Goal: Task Accomplishment & Management: Use online tool/utility

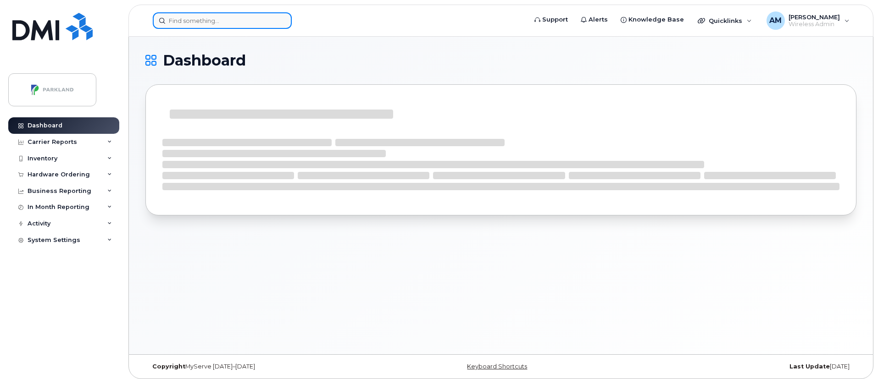
click at [223, 28] on input at bounding box center [222, 20] width 139 height 17
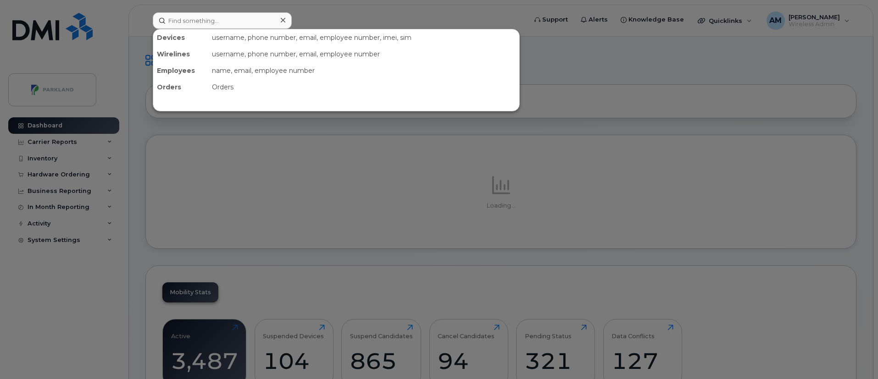
click at [370, 15] on div at bounding box center [439, 189] width 878 height 379
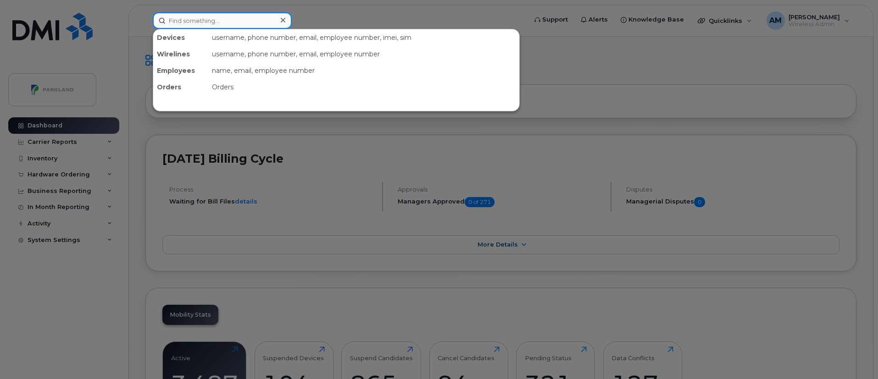
click at [211, 26] on input at bounding box center [222, 20] width 139 height 17
click at [150, 122] on div at bounding box center [439, 189] width 878 height 379
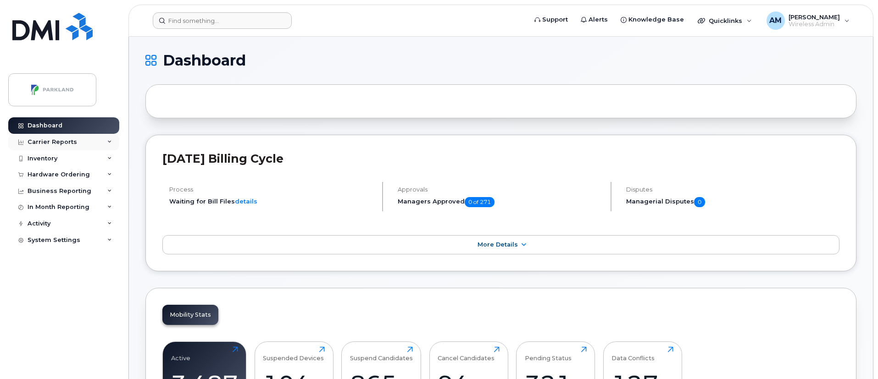
click at [102, 142] on div "Carrier Reports" at bounding box center [63, 142] width 111 height 17
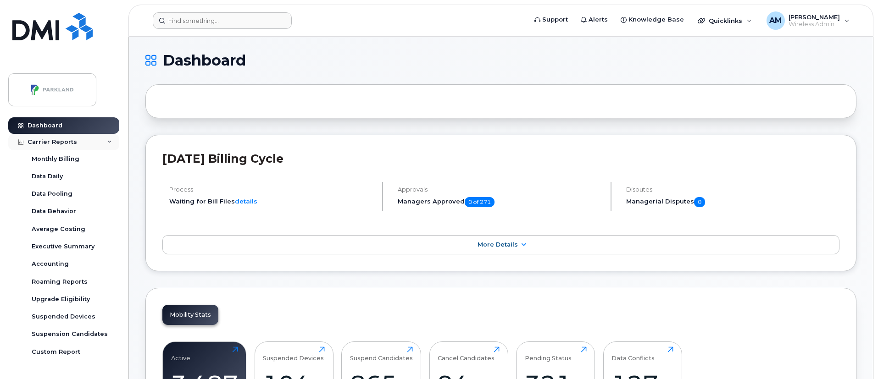
click at [101, 141] on div "Carrier Reports" at bounding box center [63, 142] width 111 height 17
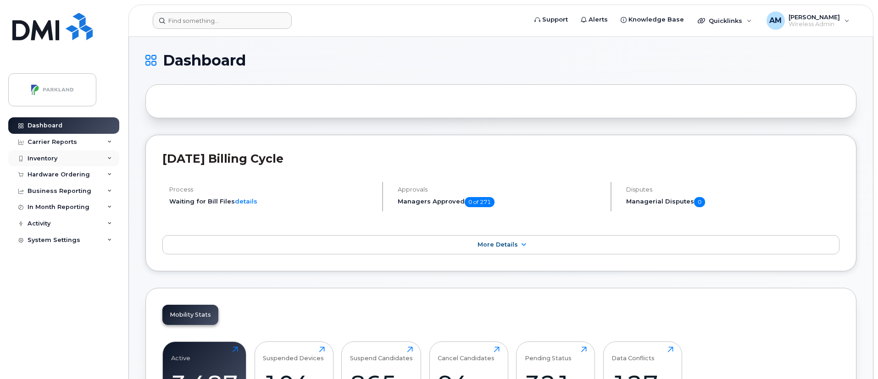
click at [112, 157] on div "Inventory" at bounding box center [63, 158] width 111 height 17
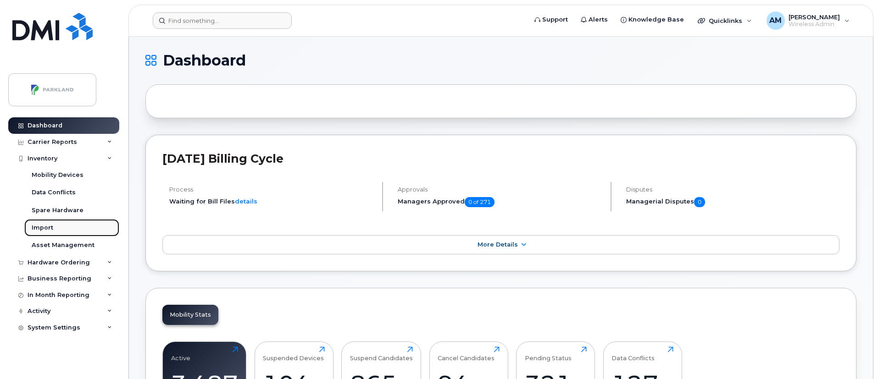
click at [67, 224] on link "Import" at bounding box center [71, 227] width 95 height 17
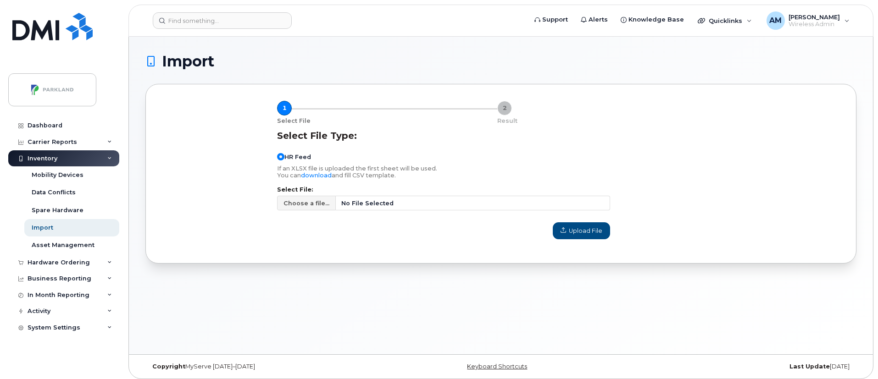
click at [58, 159] on div "Inventory" at bounding box center [63, 158] width 111 height 17
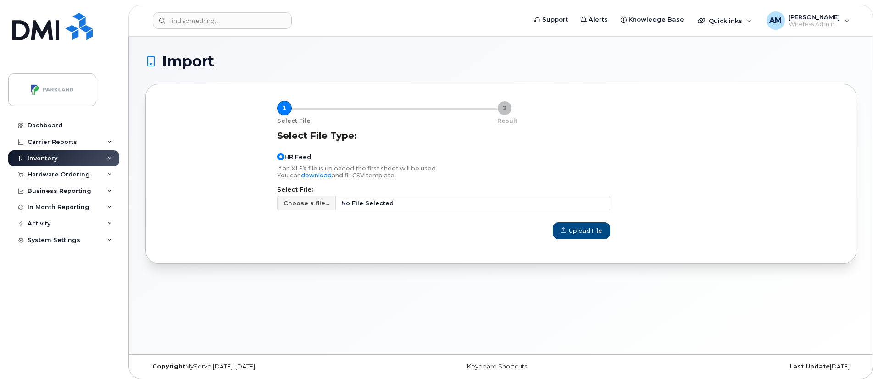
click at [58, 159] on div "Inventory" at bounding box center [63, 158] width 111 height 17
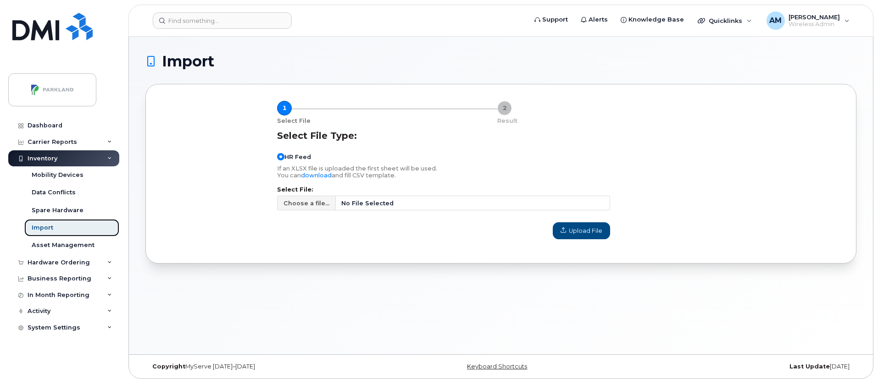
click at [62, 229] on link "Import" at bounding box center [71, 227] width 95 height 17
click at [311, 205] on span "Choose a file..." at bounding box center [306, 203] width 46 height 9
click at [311, 205] on input "Choose a file... No File Selected" at bounding box center [443, 203] width 333 height 15
type input "C:\fakepath\HR REPORTS - Terminated Employees Sep 22nd 2025.csv"
click at [562, 231] on span "Upload File" at bounding box center [581, 231] width 42 height 9
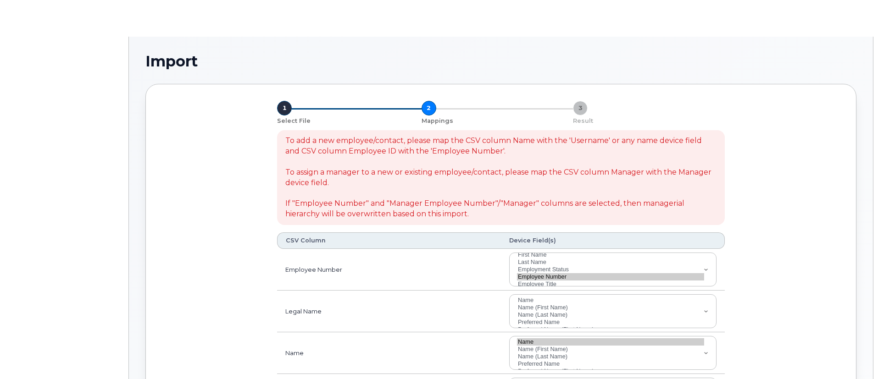
select select
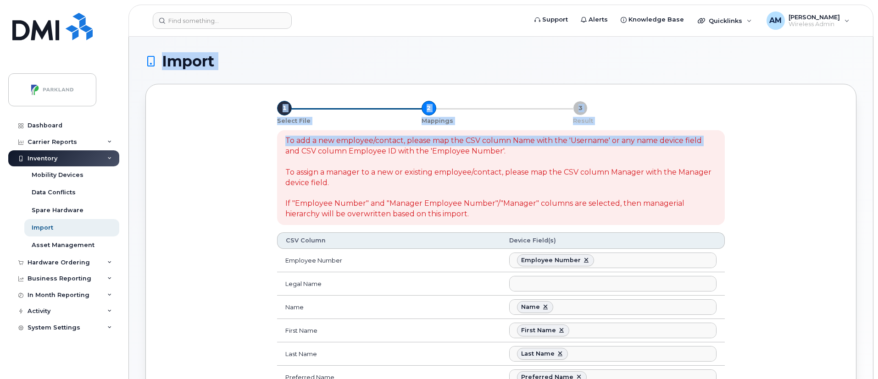
drag, startPoint x: 875, startPoint y: 44, endPoint x: 880, endPoint y: 127, distance: 83.1
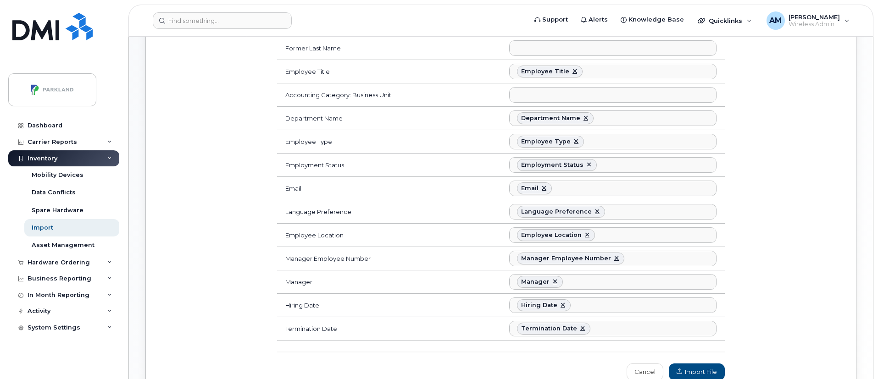
scroll to position [345, 0]
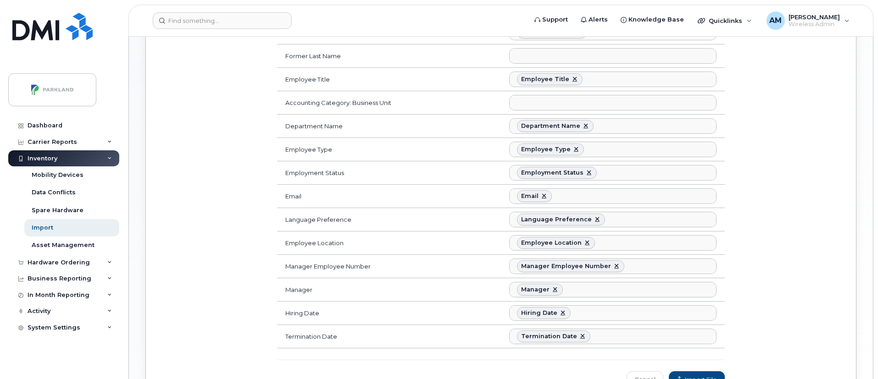
drag, startPoint x: 876, startPoint y: 319, endPoint x: 876, endPoint y: 343, distance: 24.3
click at [876, 343] on body "Support Alerts Knowledge Base Quicklinks Suspend / Cancel Device Change SIM Car…" at bounding box center [439, 63] width 878 height 817
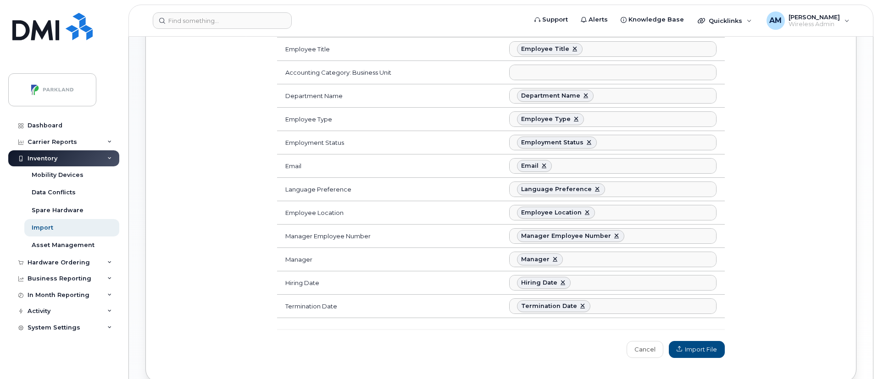
scroll to position [438, 0]
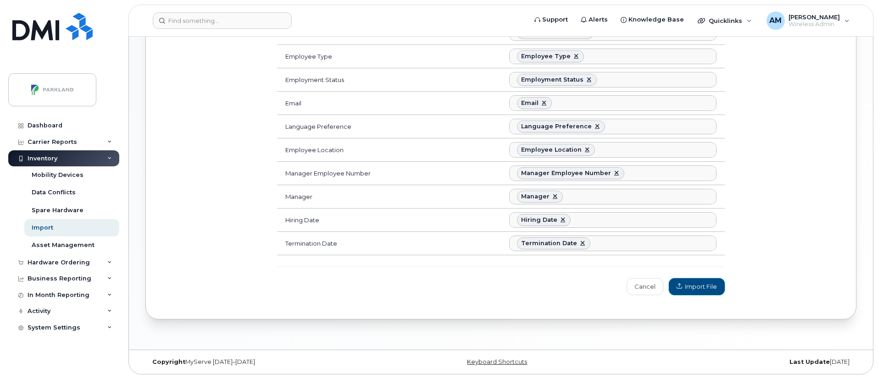
click at [695, 291] on button "Import File" at bounding box center [697, 286] width 56 height 17
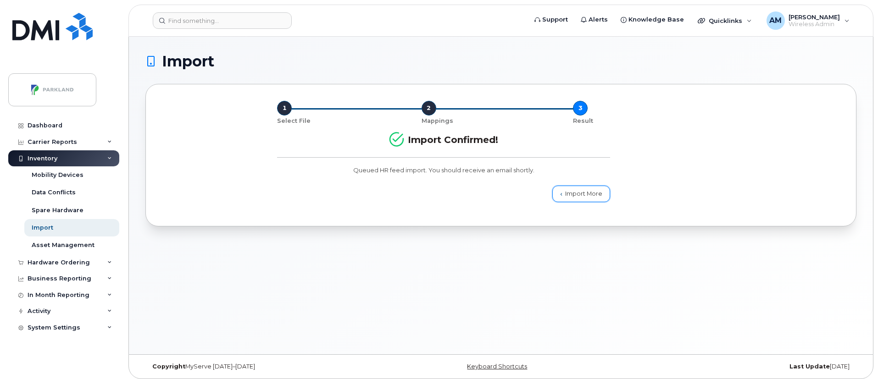
click at [585, 194] on link "Import More" at bounding box center [581, 194] width 58 height 17
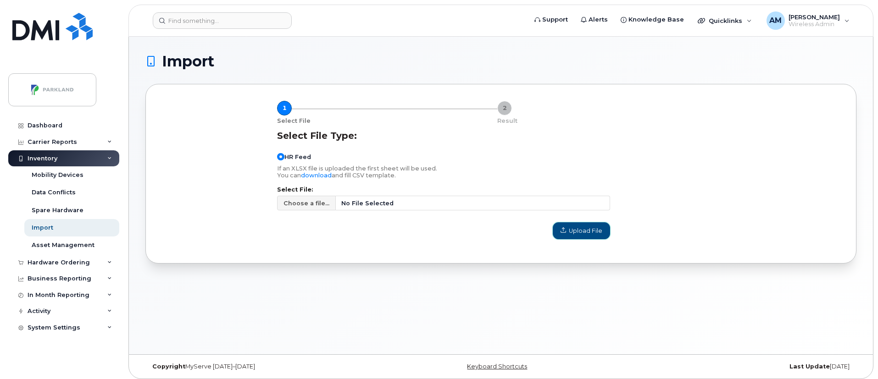
click at [565, 229] on span "Upload File" at bounding box center [581, 231] width 42 height 9
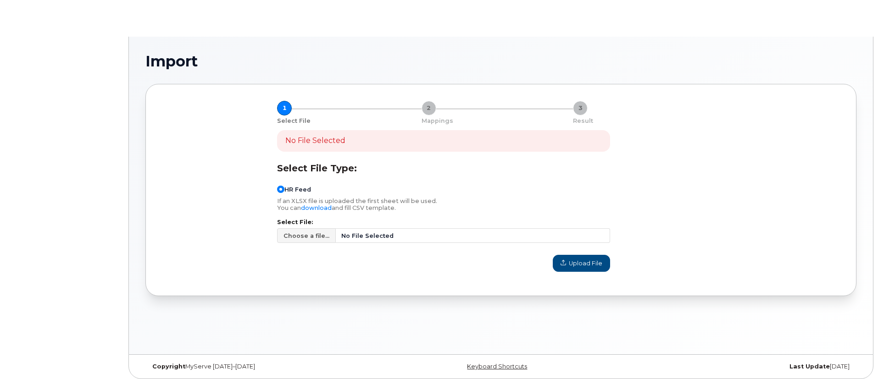
type input "C:\fakepath\HR Reports- Active Employees [DATE].csv"
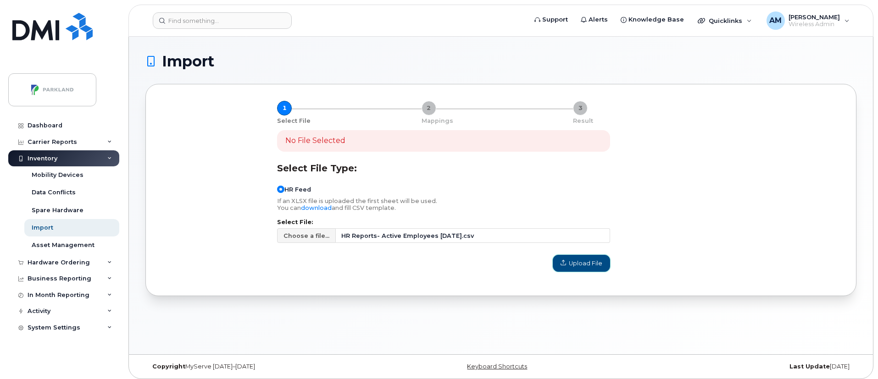
click at [574, 259] on span "Upload File" at bounding box center [581, 263] width 42 height 9
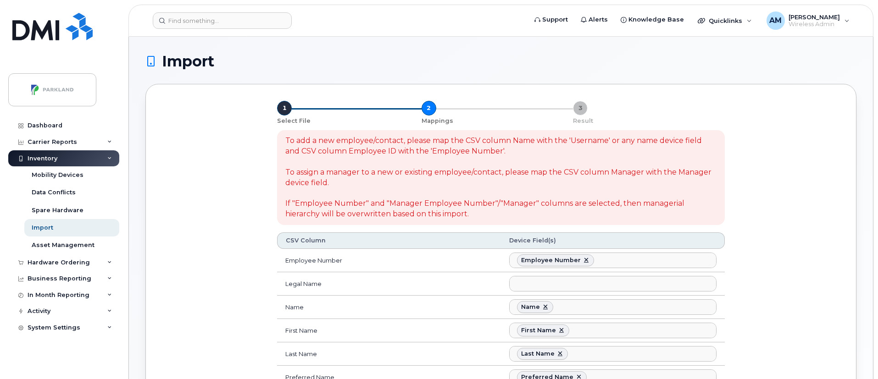
select select
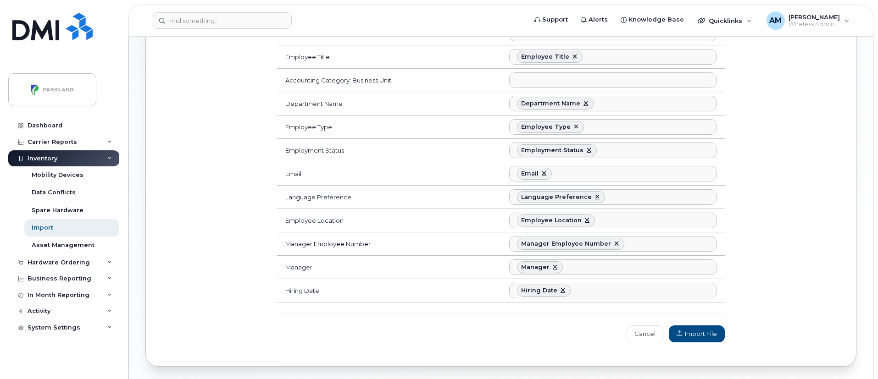
scroll to position [381, 0]
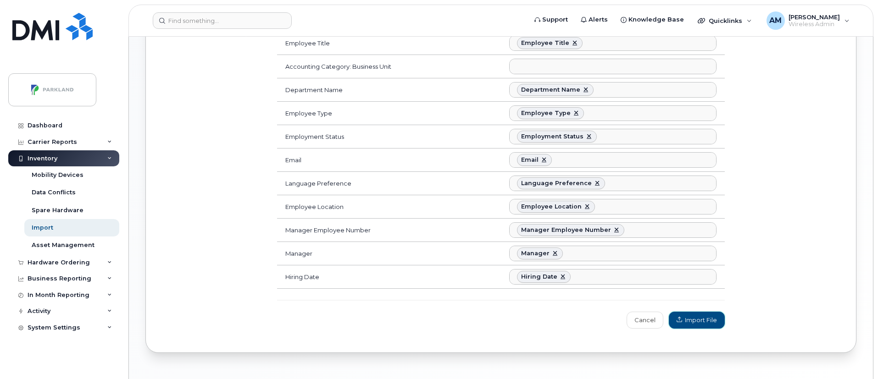
click at [702, 323] on span "Import File" at bounding box center [696, 320] width 40 height 9
